Goal: Communication & Community: Participate in discussion

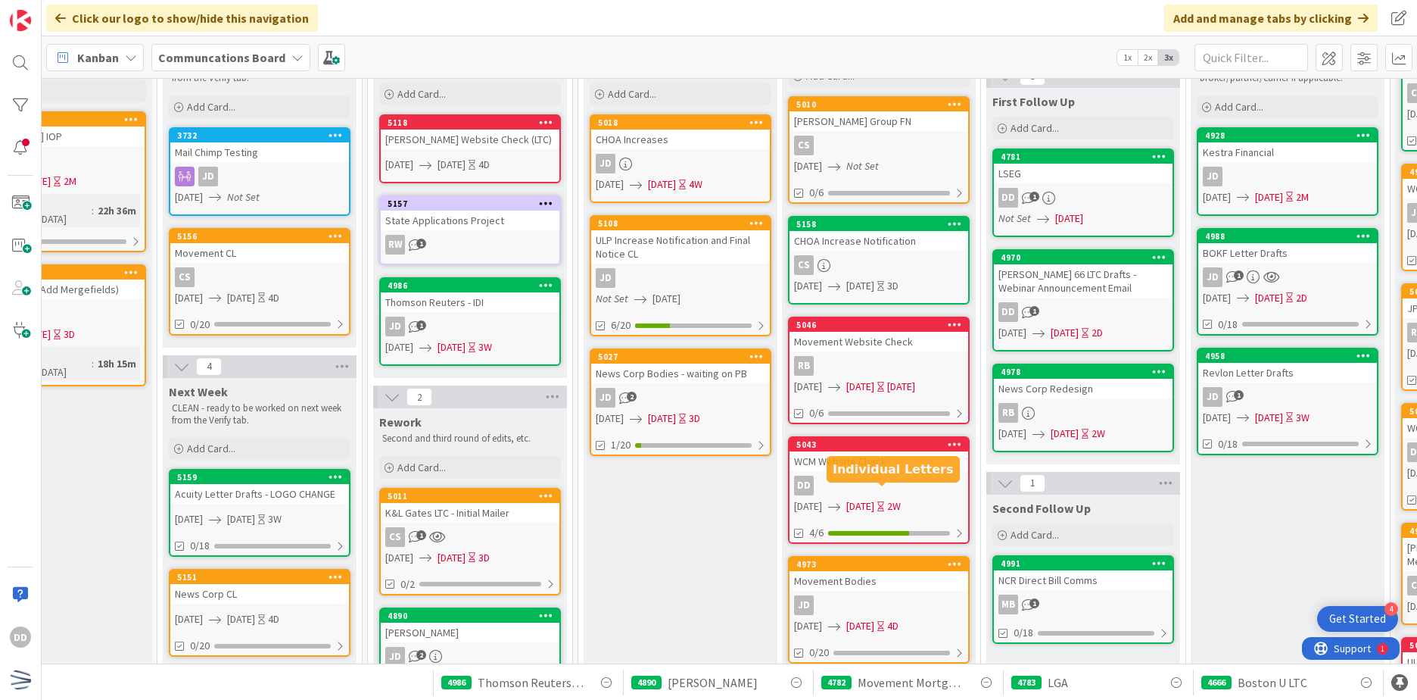
scroll to position [227, 287]
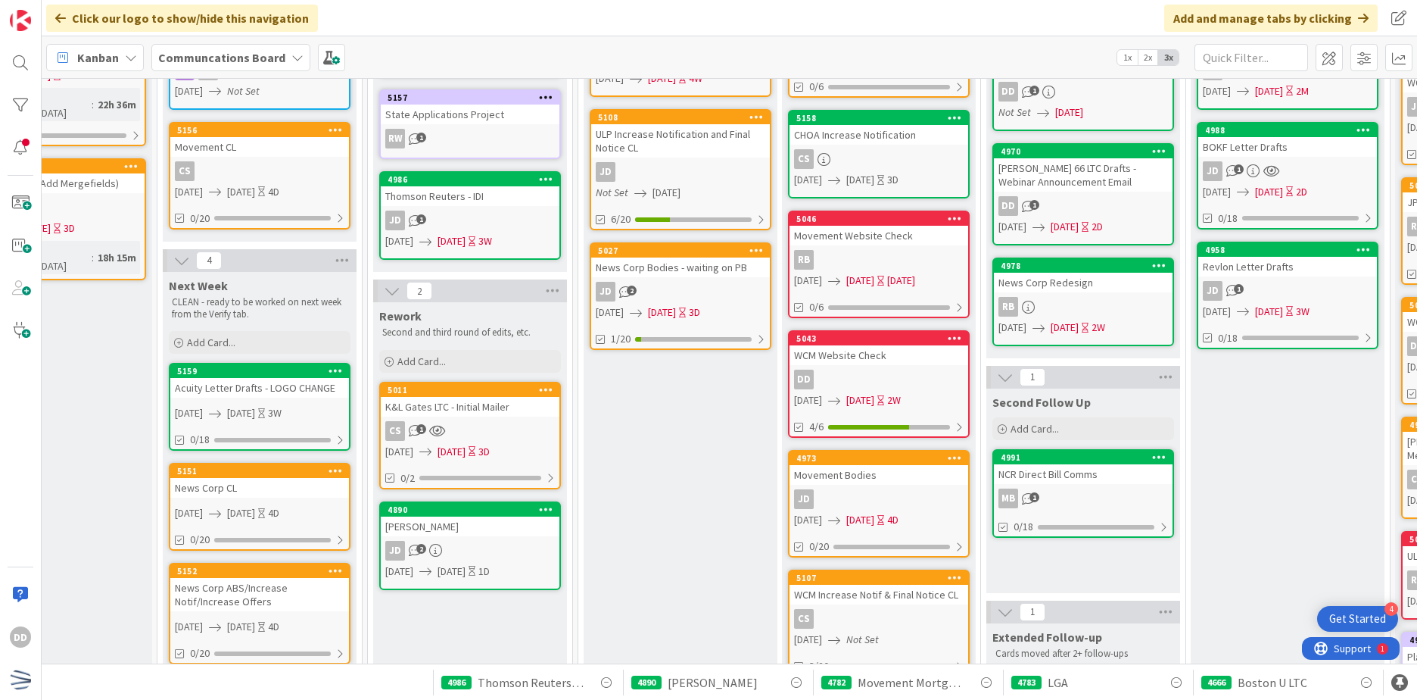
click at [504, 550] on div "JD 2" at bounding box center [470, 551] width 179 height 20
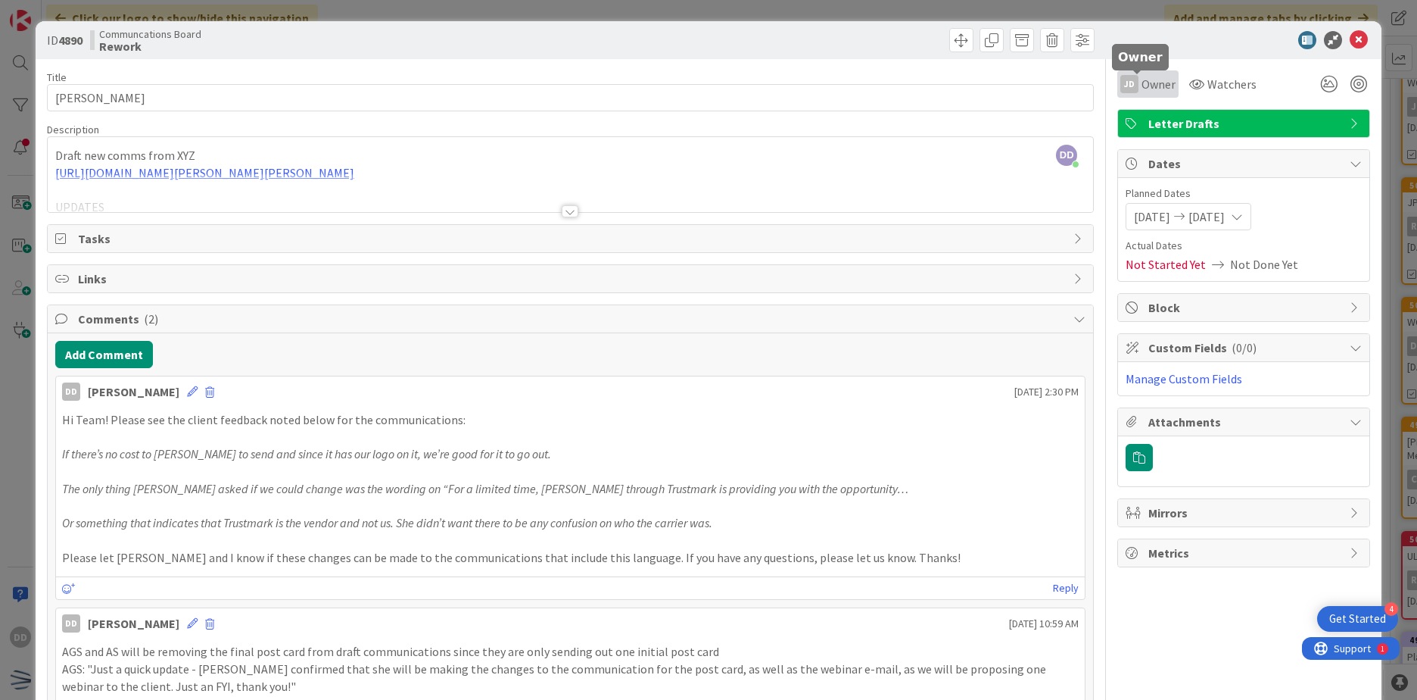
click at [1153, 92] on span "Owner" at bounding box center [1159, 84] width 34 height 18
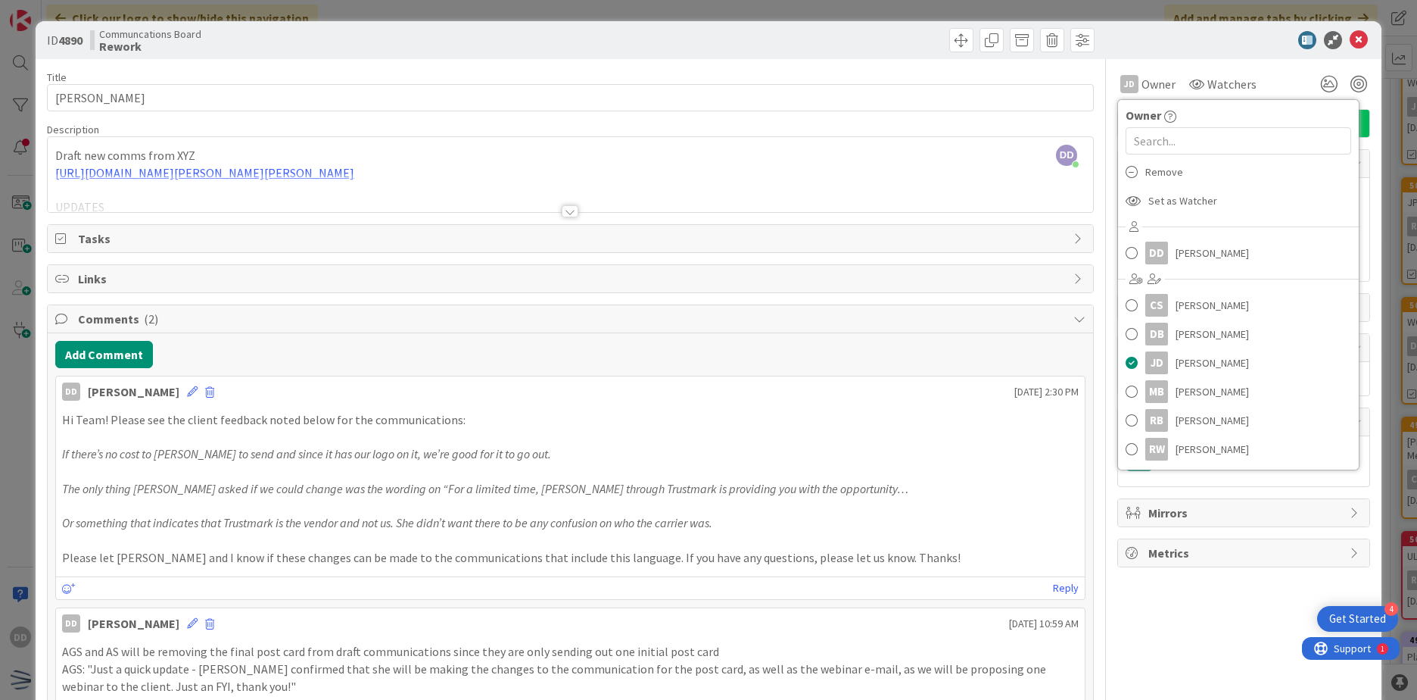
click at [478, 58] on div "ID 4890 Communcations Board Rework" at bounding box center [709, 40] width 1346 height 38
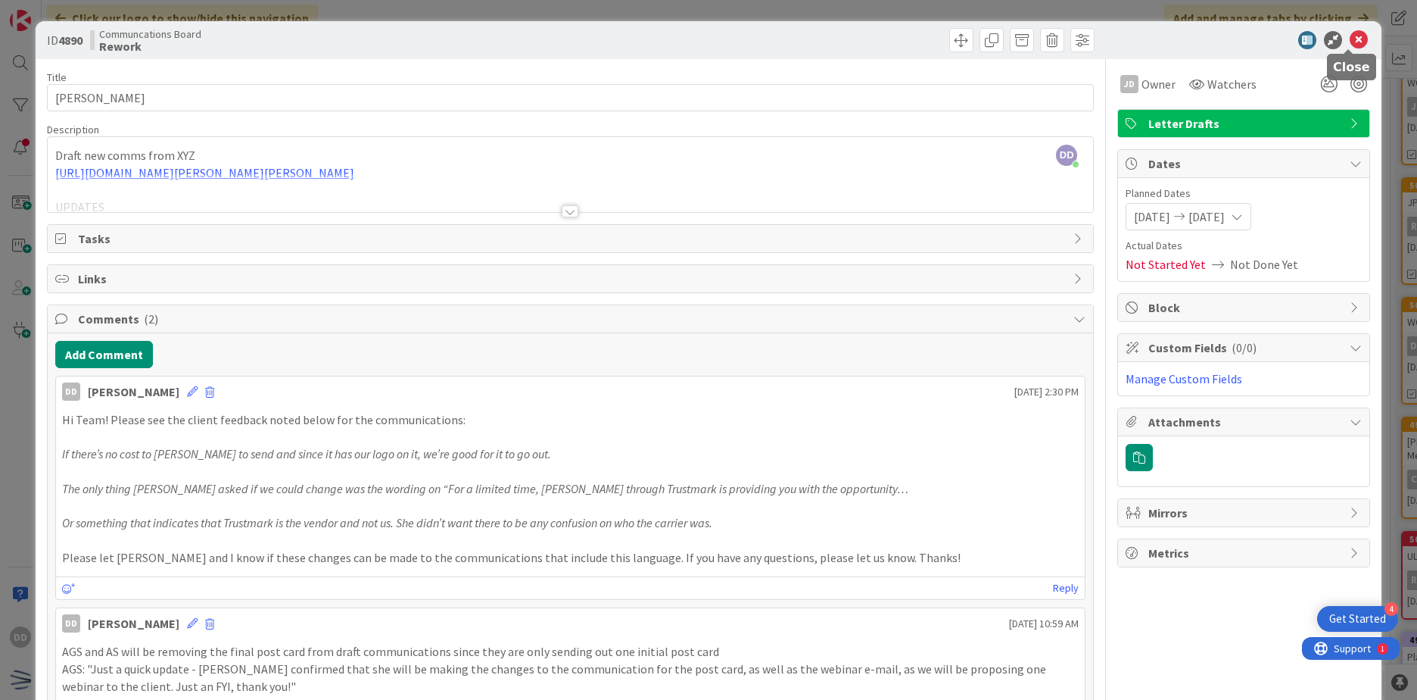
click at [1353, 45] on icon at bounding box center [1359, 40] width 18 height 18
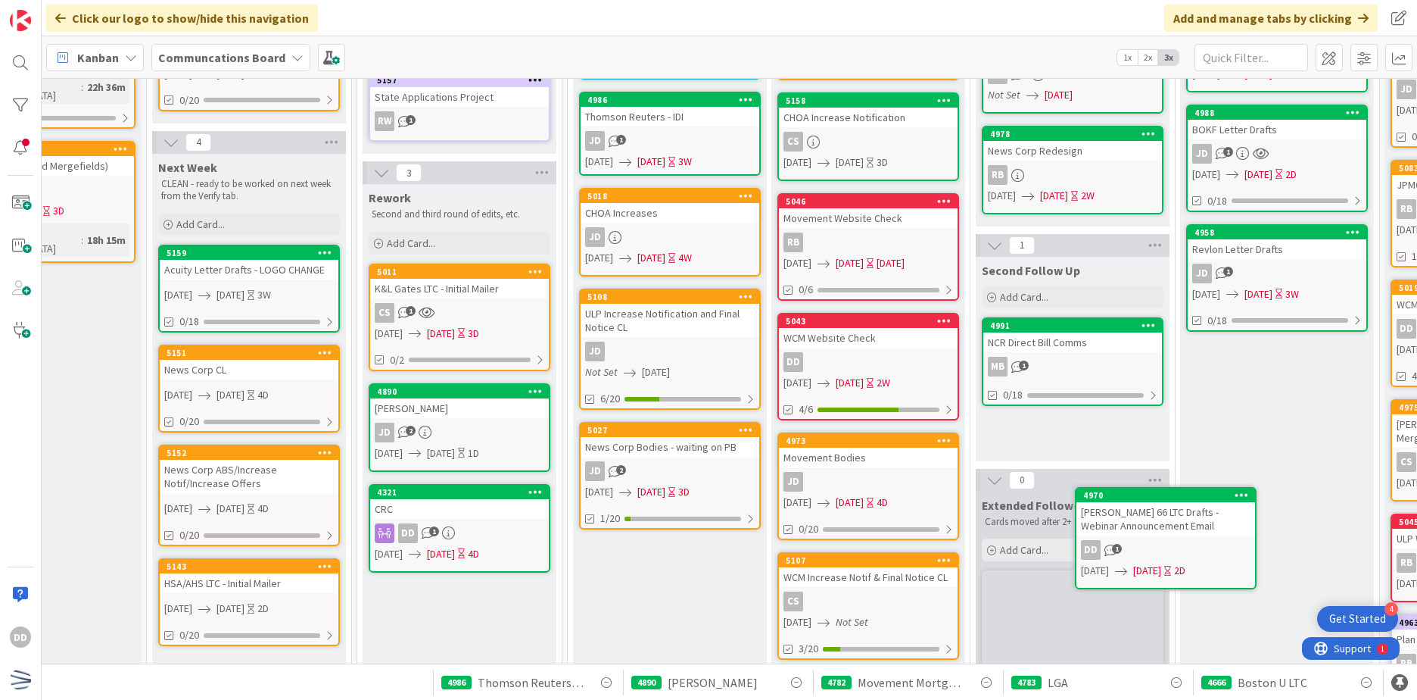
scroll to position [252, 298]
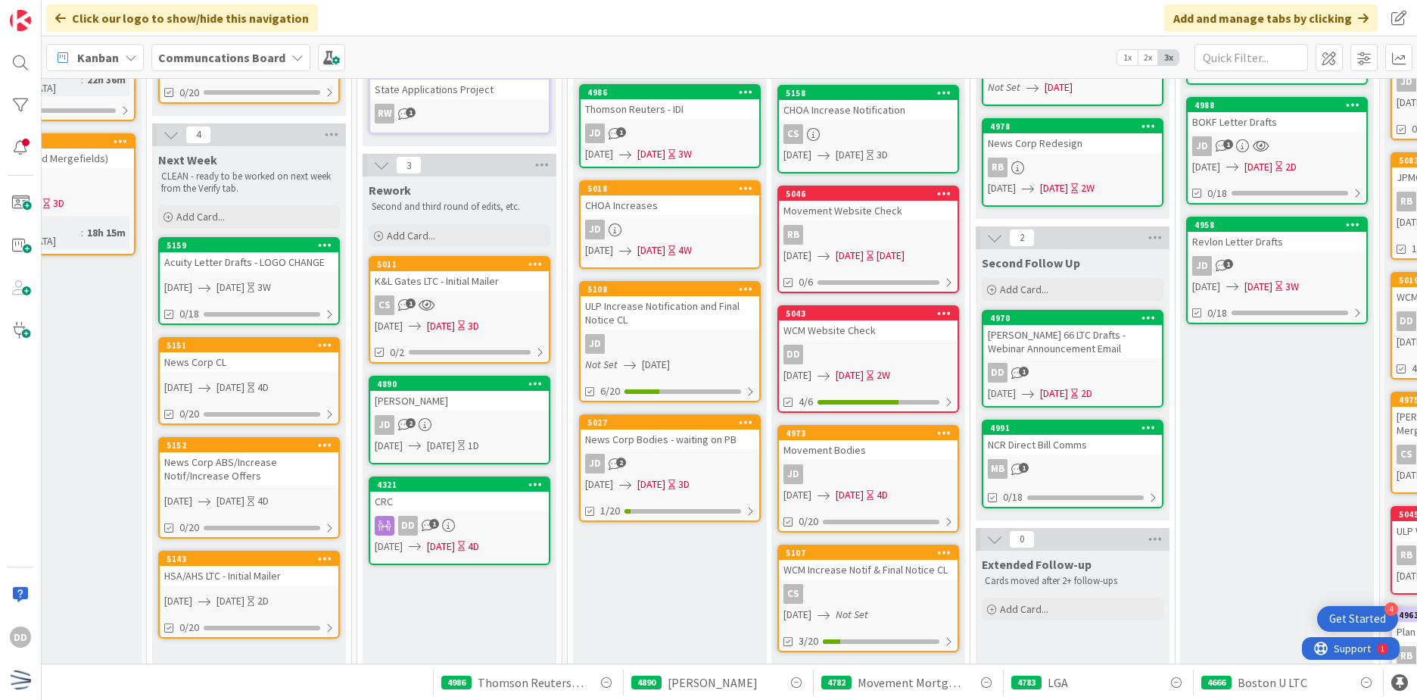
click at [1088, 358] on link "4970 [PERSON_NAME] 66 LTC Drafts - Webinar Announcement Email DD 1 [DATE] [DATE…" at bounding box center [1073, 359] width 182 height 98
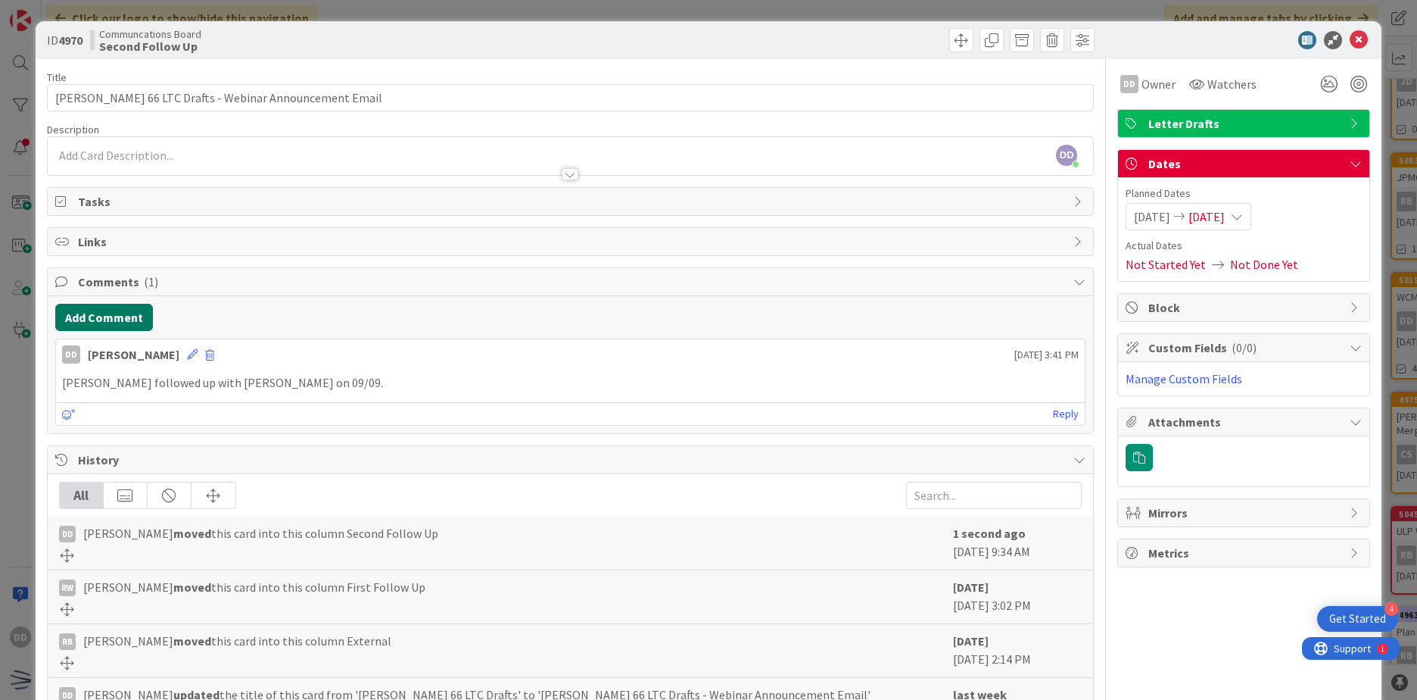
click at [120, 314] on button "Add Comment" at bounding box center [104, 317] width 98 height 27
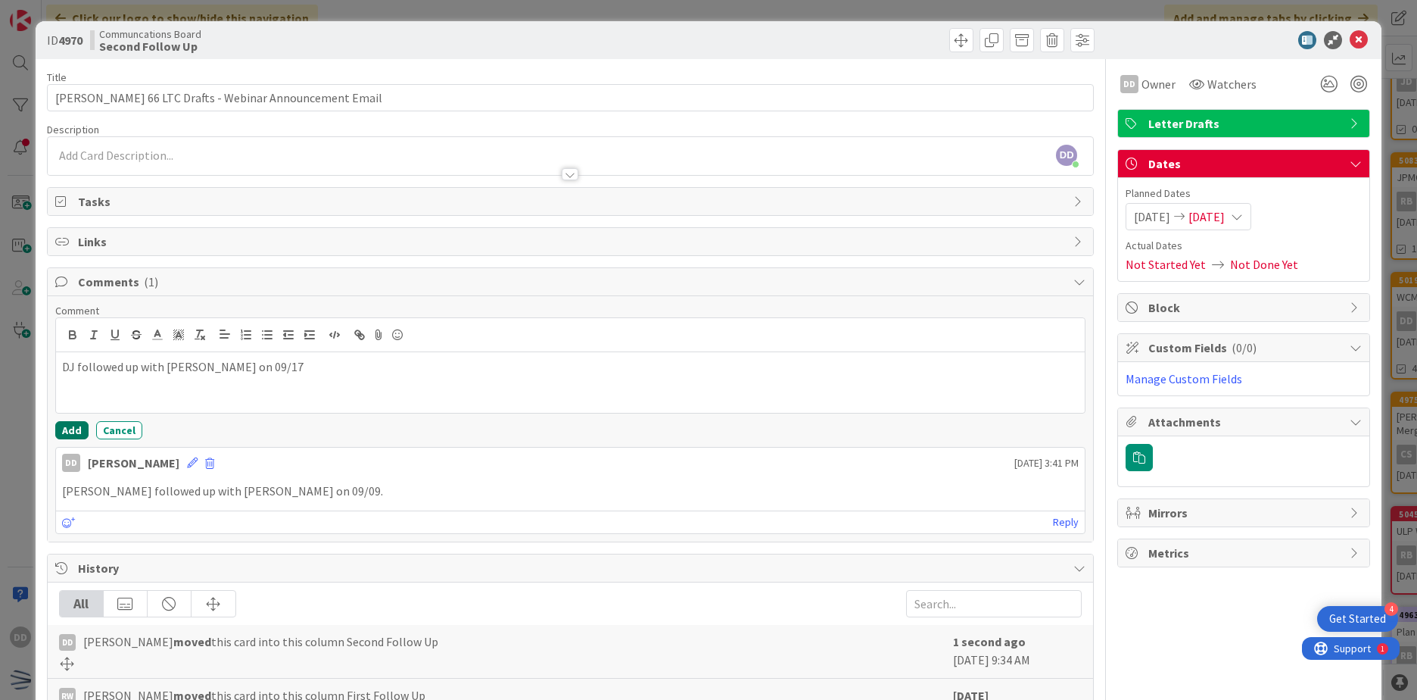
click at [82, 430] on button "Add" at bounding box center [71, 430] width 33 height 18
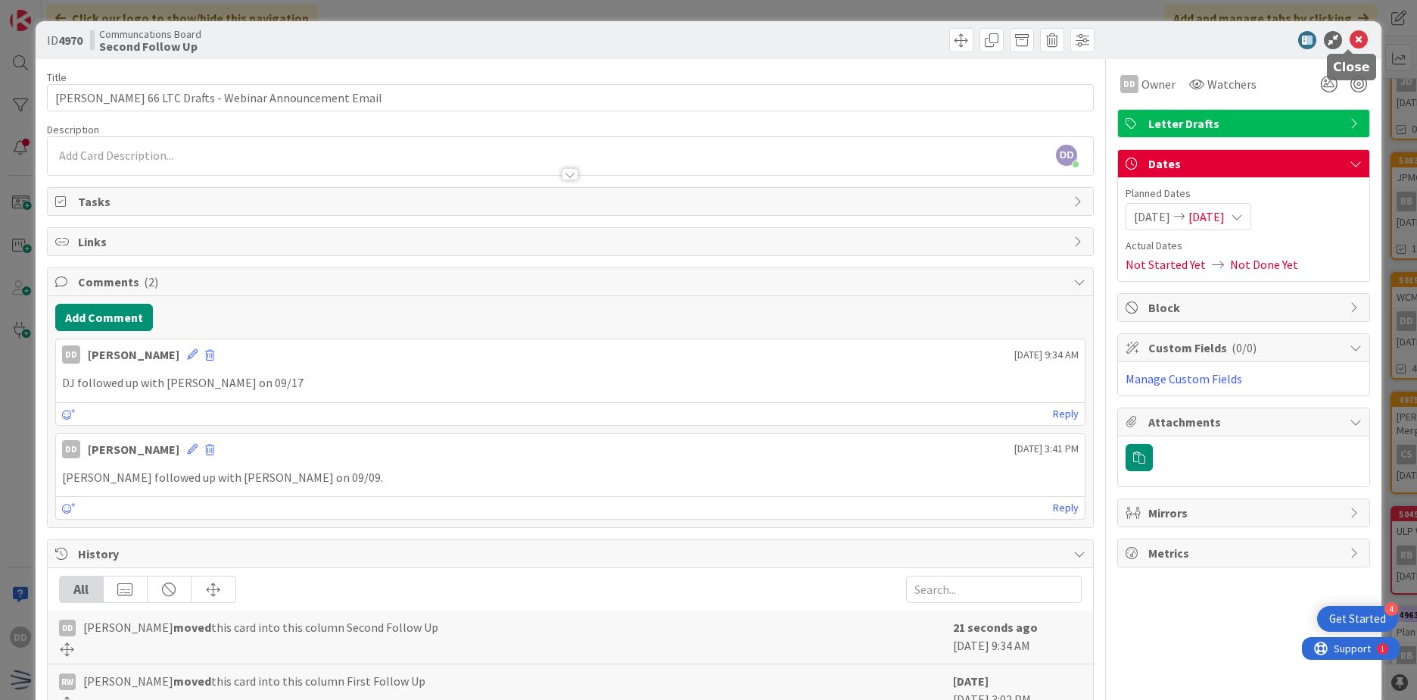
click at [1337, 34] on div at bounding box center [1236, 40] width 268 height 18
click at [1352, 35] on icon at bounding box center [1359, 40] width 18 height 18
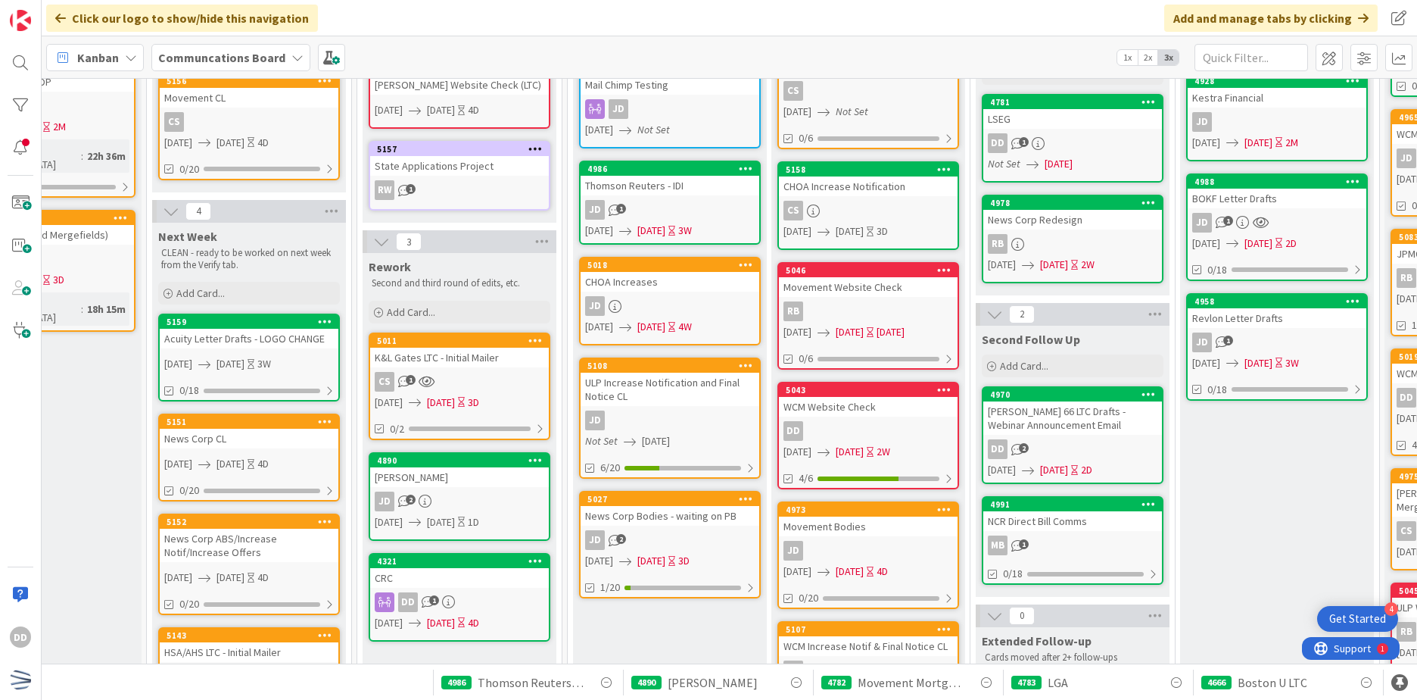
scroll to position [404, 298]
